Goal: Task Accomplishment & Management: Manage account settings

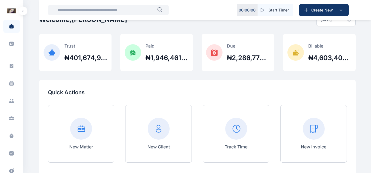
scroll to position [24, 0]
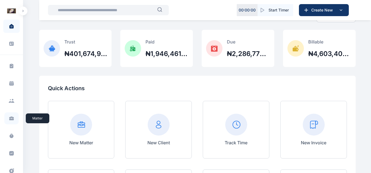
click at [12, 121] on icon at bounding box center [11, 118] width 5 height 5
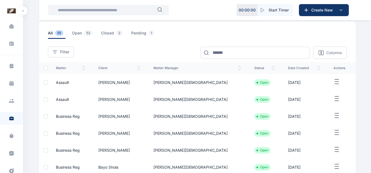
scroll to position [26, 0]
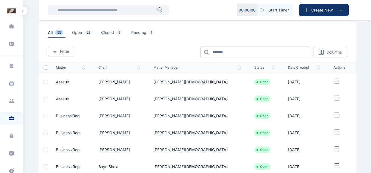
click at [333, 79] on icon "button" at bounding box center [336, 81] width 7 height 7
click at [60, 82] on span "Assault" at bounding box center [62, 82] width 13 height 5
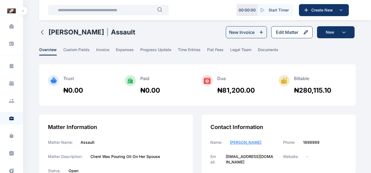
click at [288, 28] on button "Edit Matter" at bounding box center [291, 32] width 41 height 12
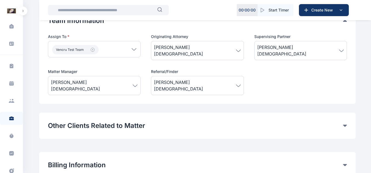
scroll to position [238, 0]
click at [101, 80] on span "[PERSON_NAME][DEMOGRAPHIC_DATA]" at bounding box center [94, 85] width 87 height 13
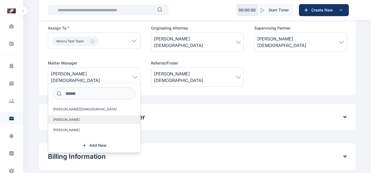
scroll to position [247, 0]
click at [75, 118] on label "[PERSON_NAME]" at bounding box center [94, 119] width 92 height 9
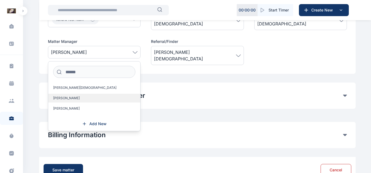
scroll to position [269, 0]
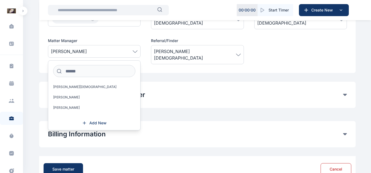
click at [133, 50] on span "[PERSON_NAME]" at bounding box center [94, 51] width 87 height 7
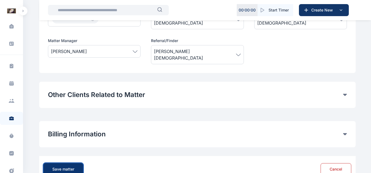
click at [67, 164] on button "Save matter" at bounding box center [63, 170] width 39 height 12
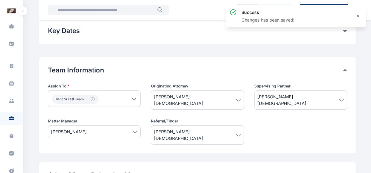
scroll to position [188, 0]
click at [127, 130] on span "[PERSON_NAME]" at bounding box center [94, 132] width 87 height 7
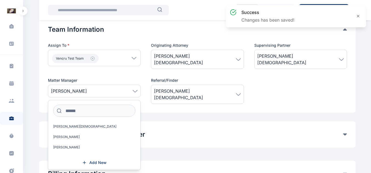
scroll to position [229, 0]
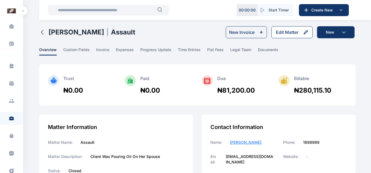
click at [297, 32] on div "Edit Matter" at bounding box center [287, 32] width 22 height 7
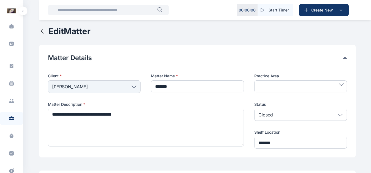
type input "*******"
type textarea "**********"
type input "*******"
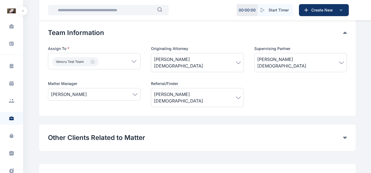
scroll to position [226, 0]
click at [132, 94] on span "[PERSON_NAME]" at bounding box center [94, 94] width 87 height 7
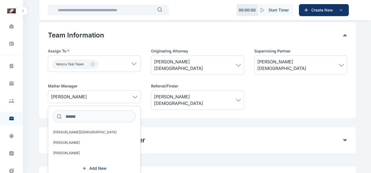
scroll to position [223, 0]
click at [76, 152] on span "[PERSON_NAME]" at bounding box center [66, 154] width 27 height 4
click at [130, 91] on div "[PERSON_NAME]" at bounding box center [94, 97] width 93 height 13
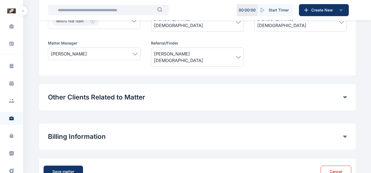
scroll to position [274, 0]
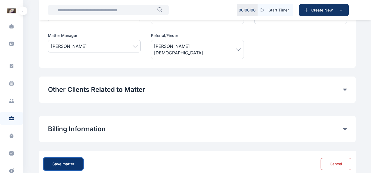
click at [75, 158] on button "Save matter" at bounding box center [63, 164] width 39 height 12
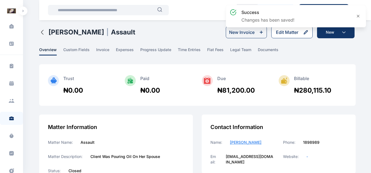
click at [292, 34] on div "Edit Matter" at bounding box center [287, 32] width 22 height 7
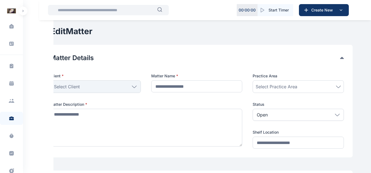
type input "*******"
type textarea "**********"
type input "*******"
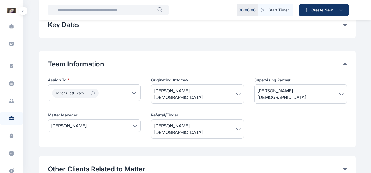
scroll to position [216, 0]
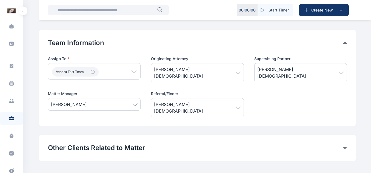
click at [136, 104] on span "[PERSON_NAME]" at bounding box center [94, 104] width 87 height 7
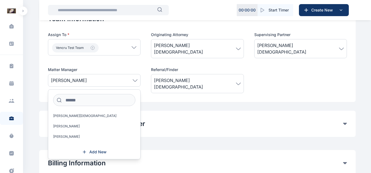
scroll to position [243, 0]
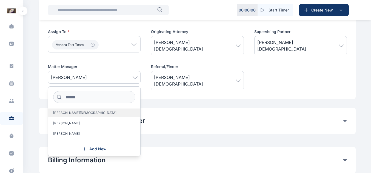
click at [70, 112] on span "[PERSON_NAME][DEMOGRAPHIC_DATA]" at bounding box center [84, 113] width 63 height 4
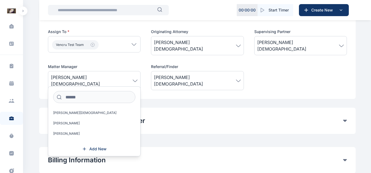
click at [129, 74] on span "[PERSON_NAME][DEMOGRAPHIC_DATA]" at bounding box center [94, 80] width 87 height 13
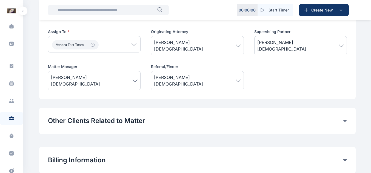
click at [129, 74] on span "[PERSON_NAME][DEMOGRAPHIC_DATA]" at bounding box center [94, 80] width 87 height 13
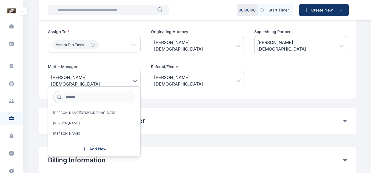
click at [129, 74] on span "[PERSON_NAME][DEMOGRAPHIC_DATA]" at bounding box center [94, 80] width 87 height 13
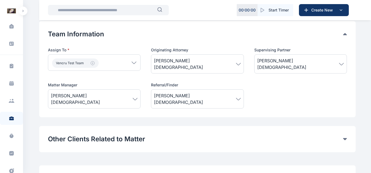
scroll to position [224, 0]
click at [133, 65] on div "Vencru Test Team" at bounding box center [94, 63] width 93 height 16
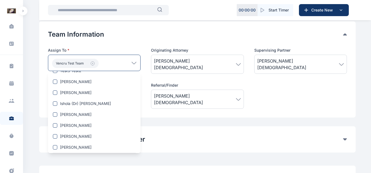
scroll to position [112, 0]
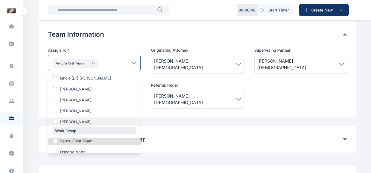
click at [80, 121] on span "[PERSON_NAME]" at bounding box center [76, 121] width 32 height 5
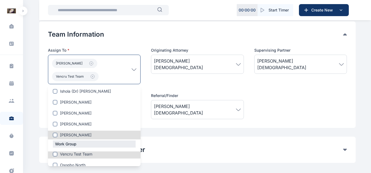
click at [132, 72] on div "[PERSON_NAME] Vencru Test Team" at bounding box center [94, 70] width 93 height 30
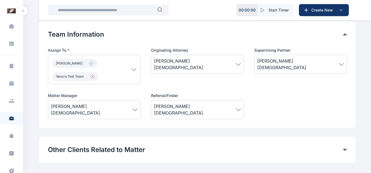
click at [92, 78] on icon "button" at bounding box center [92, 77] width 4 height 4
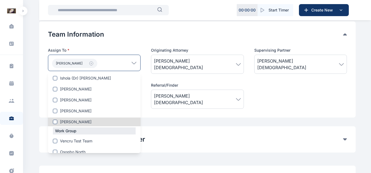
click at [138, 61] on div "[PERSON_NAME]" at bounding box center [94, 63] width 93 height 16
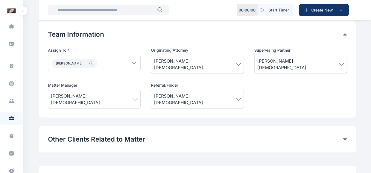
click at [132, 94] on span "[PERSON_NAME][DEMOGRAPHIC_DATA]" at bounding box center [94, 99] width 87 height 13
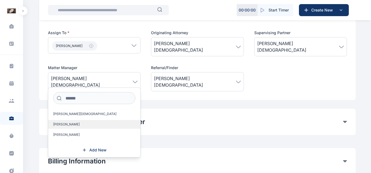
scroll to position [242, 0]
click at [132, 75] on span "[PERSON_NAME][DEMOGRAPHIC_DATA]" at bounding box center [94, 81] width 87 height 13
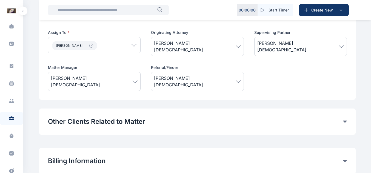
scroll to position [278, 0]
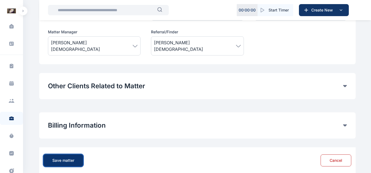
click at [74, 155] on button "Save matter" at bounding box center [63, 161] width 39 height 12
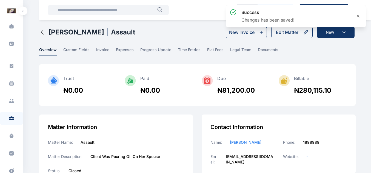
click at [285, 30] on div "success Changes has been saved!" at bounding box center [296, 18] width 142 height 29
click at [287, 33] on div "Edit Matter" at bounding box center [287, 32] width 22 height 7
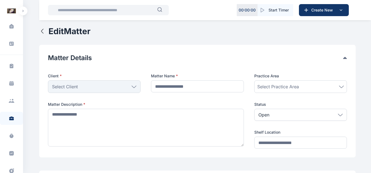
type input "*******"
type textarea "**********"
type input "*******"
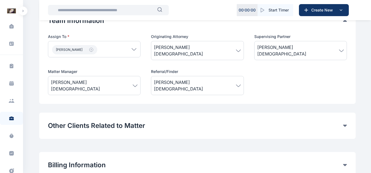
scroll to position [238, 0]
click at [136, 113] on div "Other Clients Related to Matter Here, you can link other contacts beyond the Ma…" at bounding box center [197, 126] width 316 height 26
click at [139, 121] on button "Other Clients Related to Matter" at bounding box center [195, 125] width 295 height 9
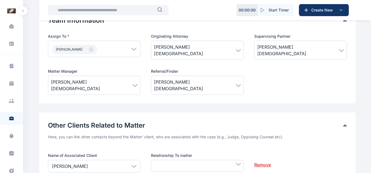
click at [139, 121] on button "Other Clients Related to Matter" at bounding box center [195, 125] width 295 height 9
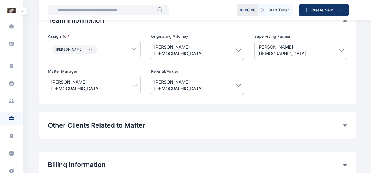
click at [139, 121] on button "Other Clients Related to Matter" at bounding box center [195, 125] width 295 height 9
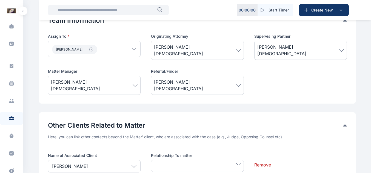
click at [132, 121] on button "Other Clients Related to Matter" at bounding box center [195, 125] width 295 height 9
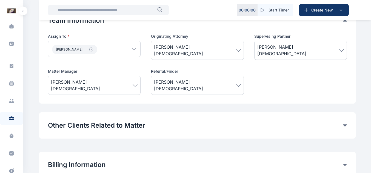
scroll to position [278, 0]
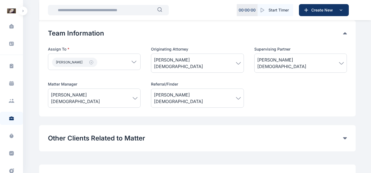
scroll to position [224, 0]
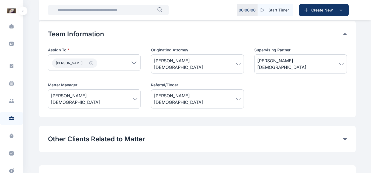
click at [123, 90] on div "[PERSON_NAME][DEMOGRAPHIC_DATA]" at bounding box center [94, 99] width 93 height 19
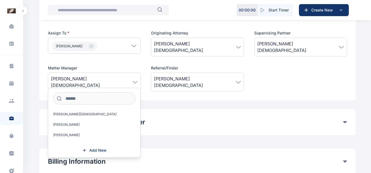
scroll to position [242, 0]
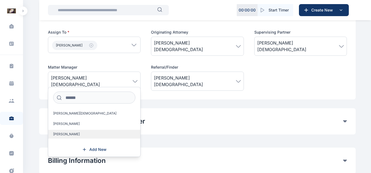
click at [73, 134] on span "[PERSON_NAME]" at bounding box center [66, 134] width 27 height 4
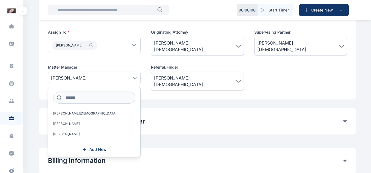
click at [139, 78] on div "[PERSON_NAME]" at bounding box center [94, 78] width 93 height 13
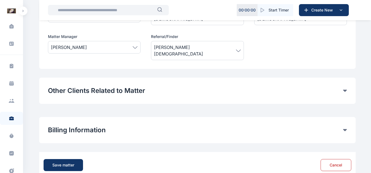
scroll to position [278, 0]
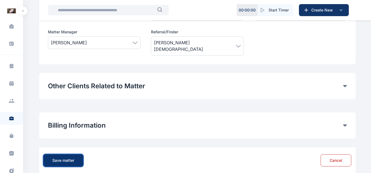
click at [64, 155] on button "Save matter" at bounding box center [63, 161] width 39 height 12
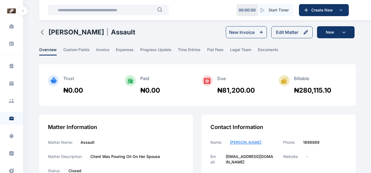
click at [41, 34] on icon "button" at bounding box center [42, 32] width 7 height 7
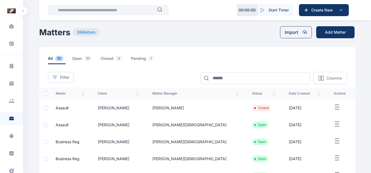
click at [282, 126] on td "[DATE]" at bounding box center [304, 125] width 45 height 17
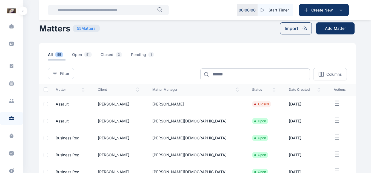
click at [61, 104] on span "Assault" at bounding box center [62, 104] width 13 height 5
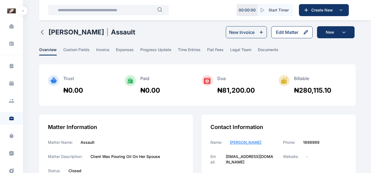
click at [278, 36] on button "Edit Matter" at bounding box center [291, 32] width 41 height 12
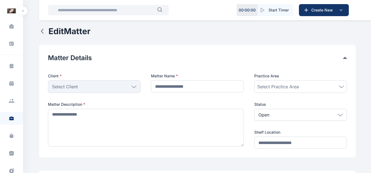
type input "*******"
type textarea "**********"
type input "*******"
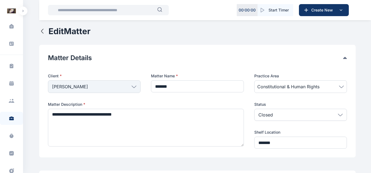
click at [153, 62] on button "Matter Details" at bounding box center [195, 58] width 295 height 9
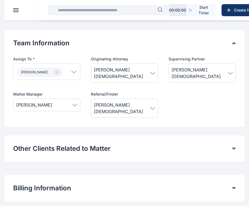
scroll to position [124, 0]
click at [61, 101] on span "[PERSON_NAME]" at bounding box center [46, 104] width 61 height 7
click at [40, 144] on button "Other Clients Related to Matter" at bounding box center [122, 148] width 218 height 9
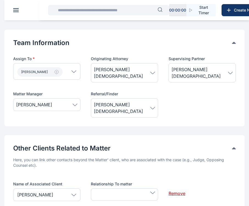
scroll to position [217, 0]
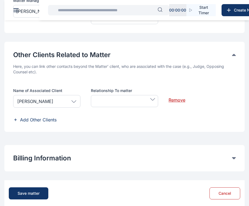
click at [33, 173] on div "Save matter" at bounding box center [29, 192] width 22 height 5
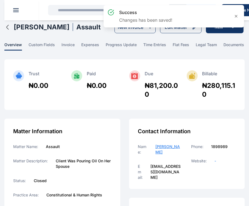
click at [234, 16] on icon at bounding box center [235, 16] width 4 height 4
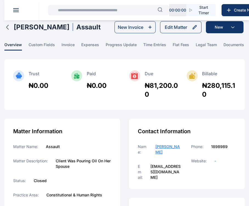
click at [181, 27] on div "Edit Matter" at bounding box center [175, 27] width 22 height 7
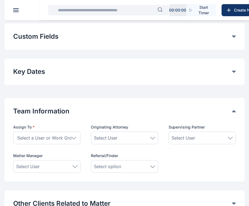
scroll to position [236, 0]
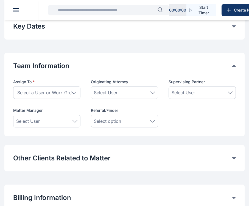
type input "*******"
type textarea "**********"
type input "*******"
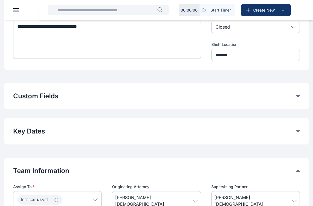
scroll to position [0, 0]
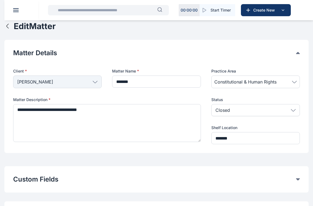
click at [7, 27] on icon "button" at bounding box center [7, 26] width 7 height 7
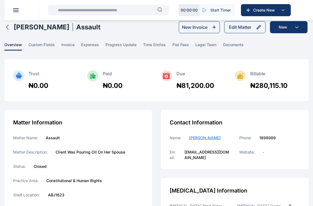
click at [12, 28] on button "button" at bounding box center [8, 27] width 9 height 7
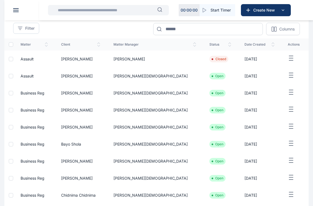
scroll to position [45, 0]
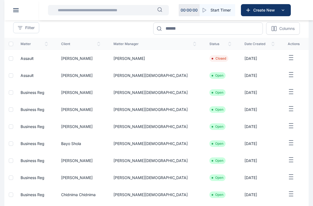
click at [34, 76] on span "Assault" at bounding box center [27, 75] width 13 height 5
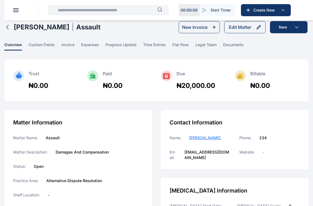
click at [243, 27] on div "Edit Matter" at bounding box center [240, 27] width 22 height 7
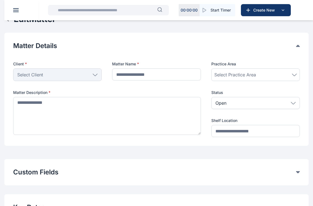
scroll to position [8, 0]
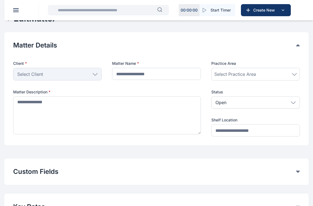
type input "*******"
type textarea "**********"
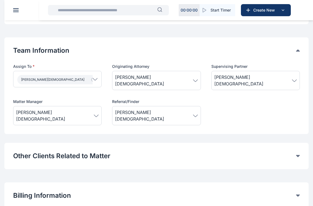
scroll to position [204, 0]
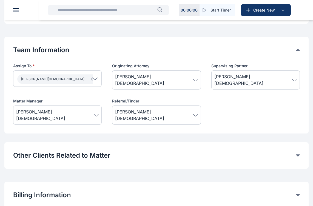
click at [82, 109] on span "[PERSON_NAME][DEMOGRAPHIC_DATA]" at bounding box center [57, 114] width 82 height 13
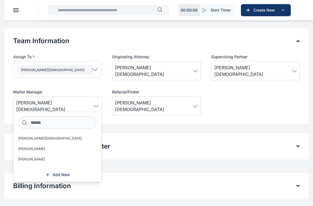
scroll to position [213, 0]
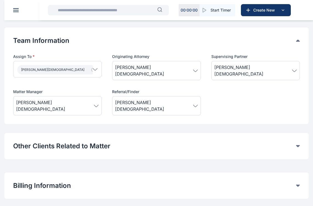
click at [59, 159] on div "Edit Matter Matter Details Client * [PERSON_NAME] Individual [PERSON_NAME] Fola…" at bounding box center [156, 20] width 304 height 425
click at [63, 105] on div "[PERSON_NAME][DEMOGRAPHIC_DATA]" at bounding box center [57, 105] width 89 height 19
click at [32, 146] on div "Other Clients Related to Matter Add Other Clients" at bounding box center [156, 146] width 304 height 26
click at [36, 99] on span "[PERSON_NAME][DEMOGRAPHIC_DATA]" at bounding box center [55, 105] width 78 height 13
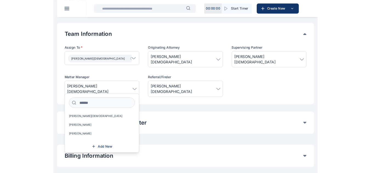
scroll to position [219, 0]
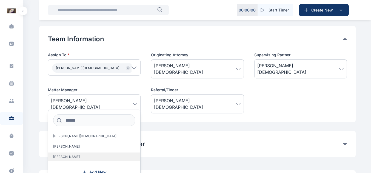
click at [81, 155] on label "[PERSON_NAME]" at bounding box center [94, 157] width 92 height 9
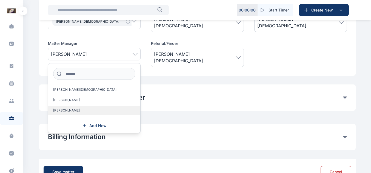
scroll to position [267, 0]
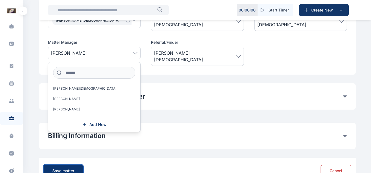
click at [59, 169] on div "Save matter" at bounding box center [63, 171] width 22 height 5
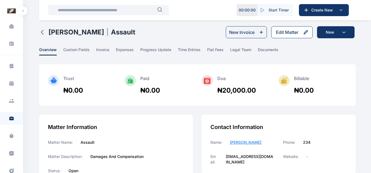
click at [277, 32] on div "Edit Matter" at bounding box center [287, 32] width 22 height 7
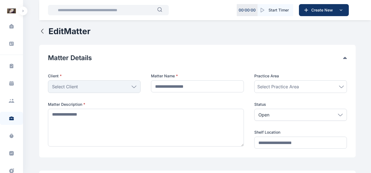
type input "*******"
type textarea "**********"
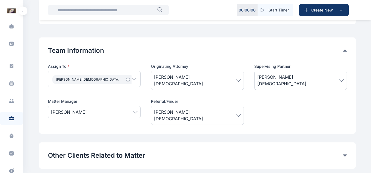
scroll to position [215, 0]
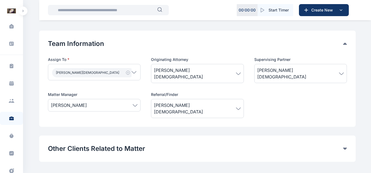
click at [123, 105] on span "[PERSON_NAME]" at bounding box center [94, 105] width 87 height 7
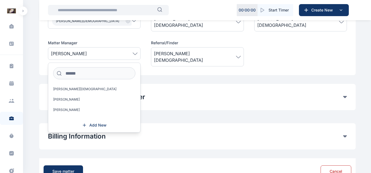
scroll to position [267, 0]
click at [99, 122] on span "Add New" at bounding box center [97, 124] width 17 height 5
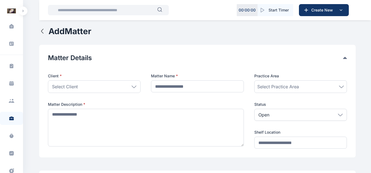
click at [41, 33] on icon "button" at bounding box center [42, 31] width 7 height 7
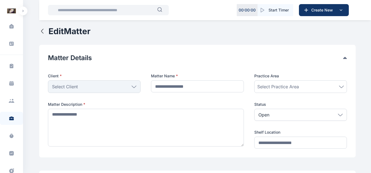
type input "*******"
type textarea "**********"
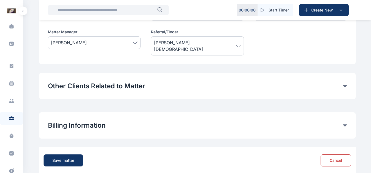
scroll to position [222, 0]
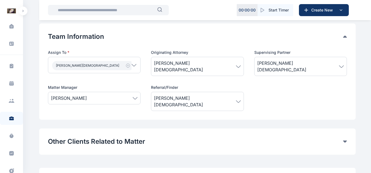
click at [97, 102] on div "Team Information Assign To * [PERSON_NAME] Users [PERSON_NAME] [PERSON_NAME] Ay…" at bounding box center [197, 72] width 316 height 96
click at [97, 97] on span "[PERSON_NAME]" at bounding box center [94, 98] width 87 height 7
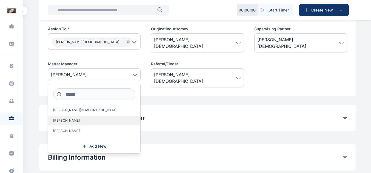
scroll to position [246, 0]
click at [90, 144] on span "Add New" at bounding box center [97, 146] width 17 height 5
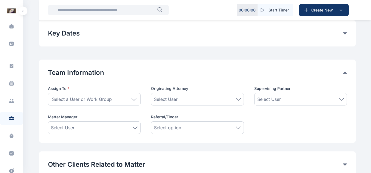
scroll to position [186, 0]
click at [103, 134] on div "Select User" at bounding box center [94, 127] width 93 height 13
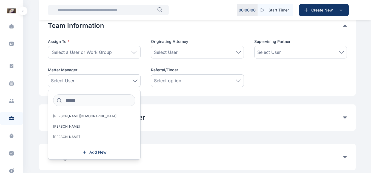
scroll to position [235, 0]
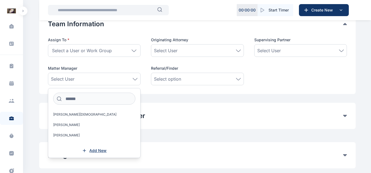
click at [90, 152] on span "Add New" at bounding box center [97, 150] width 17 height 5
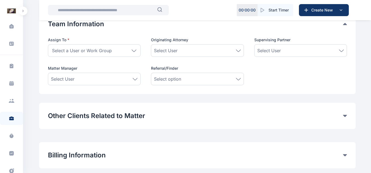
scroll to position [0, 0]
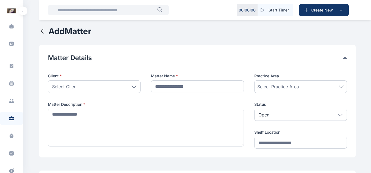
click at [46, 33] on button "Add Matter" at bounding box center [65, 31] width 52 height 10
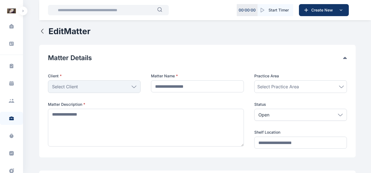
type input "*******"
type textarea "**********"
click at [43, 29] on icon "button" at bounding box center [42, 31] width 2 height 4
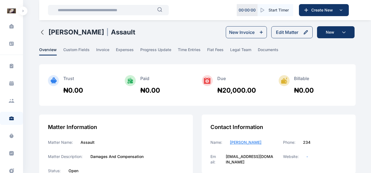
click at [42, 31] on icon "button" at bounding box center [42, 32] width 2 height 4
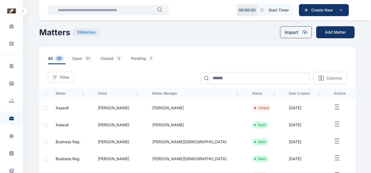
click at [334, 126] on icon "button" at bounding box center [337, 124] width 7 height 7
click at [327, 132] on span "Edit" at bounding box center [326, 130] width 7 height 5
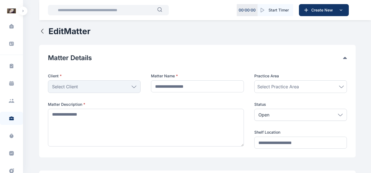
type input "*******"
type textarea "**********"
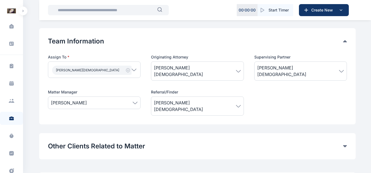
scroll to position [218, 0]
click at [116, 99] on span "[PERSON_NAME]" at bounding box center [94, 102] width 87 height 7
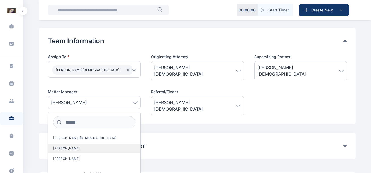
click at [65, 144] on label "[PERSON_NAME]" at bounding box center [94, 148] width 92 height 9
click at [119, 104] on div "[PERSON_NAME]" at bounding box center [94, 102] width 93 height 13
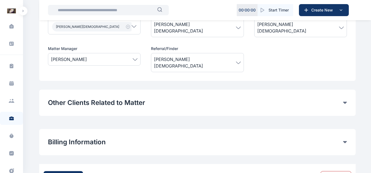
scroll to position [278, 0]
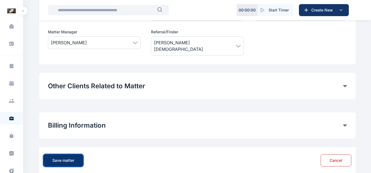
click at [72, 158] on div "Save matter" at bounding box center [63, 160] width 22 height 5
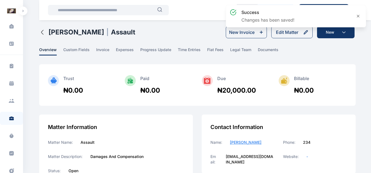
click at [44, 37] on div "[PERSON_NAME] | Assault" at bounding box center [87, 32] width 96 height 12
click at [42, 32] on icon "button" at bounding box center [42, 32] width 7 height 7
